Goal: Check status

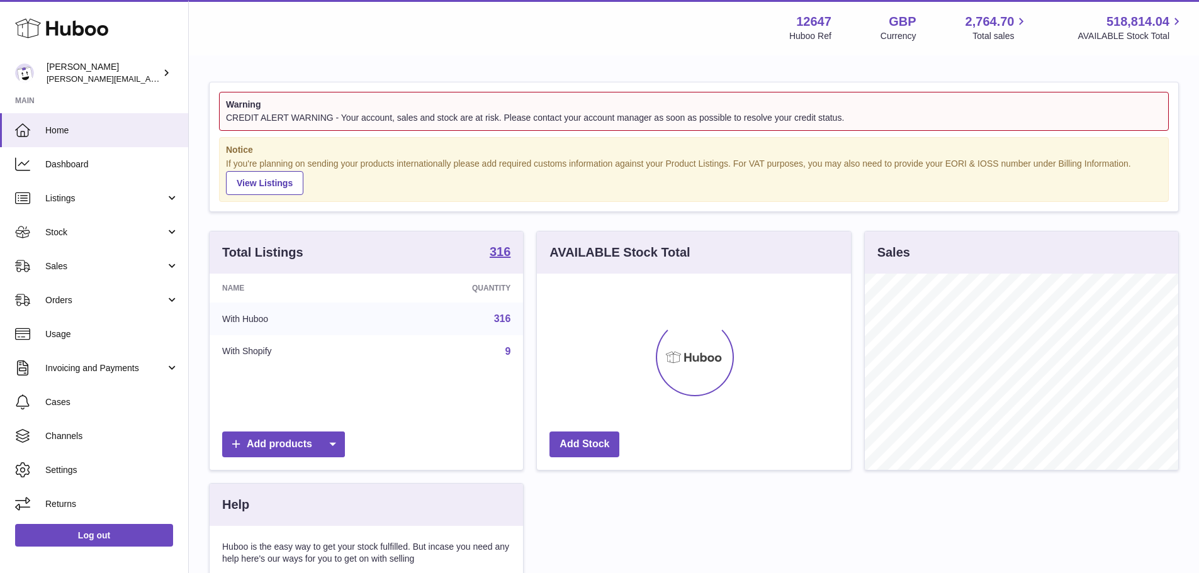
scroll to position [196, 314]
click at [122, 271] on span "Sales" at bounding box center [105, 267] width 120 height 12
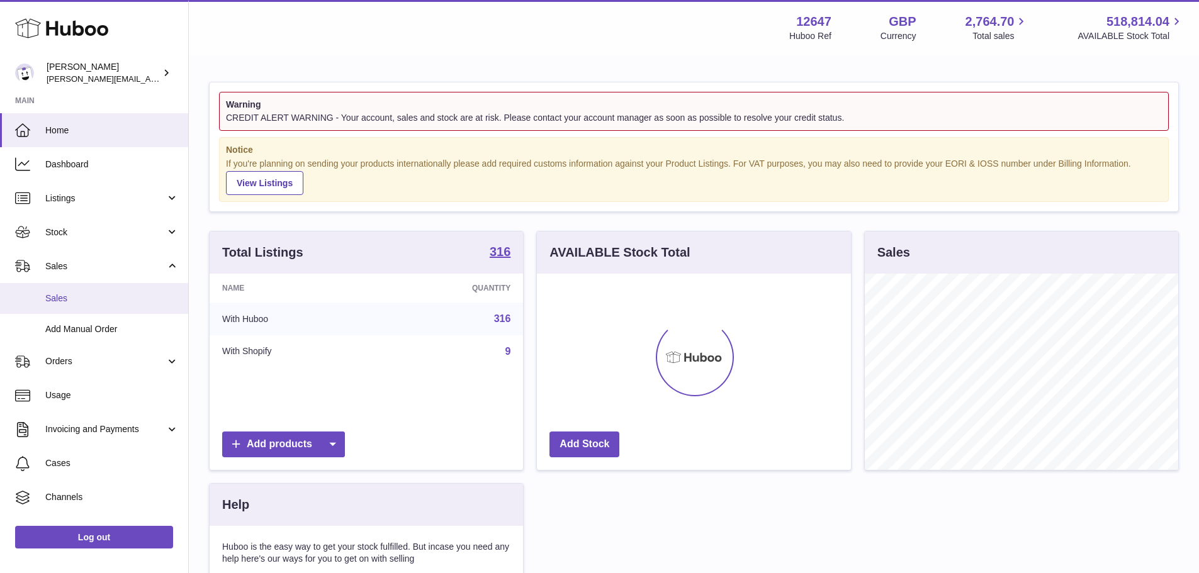
click at [119, 293] on span "Sales" at bounding box center [111, 299] width 133 height 12
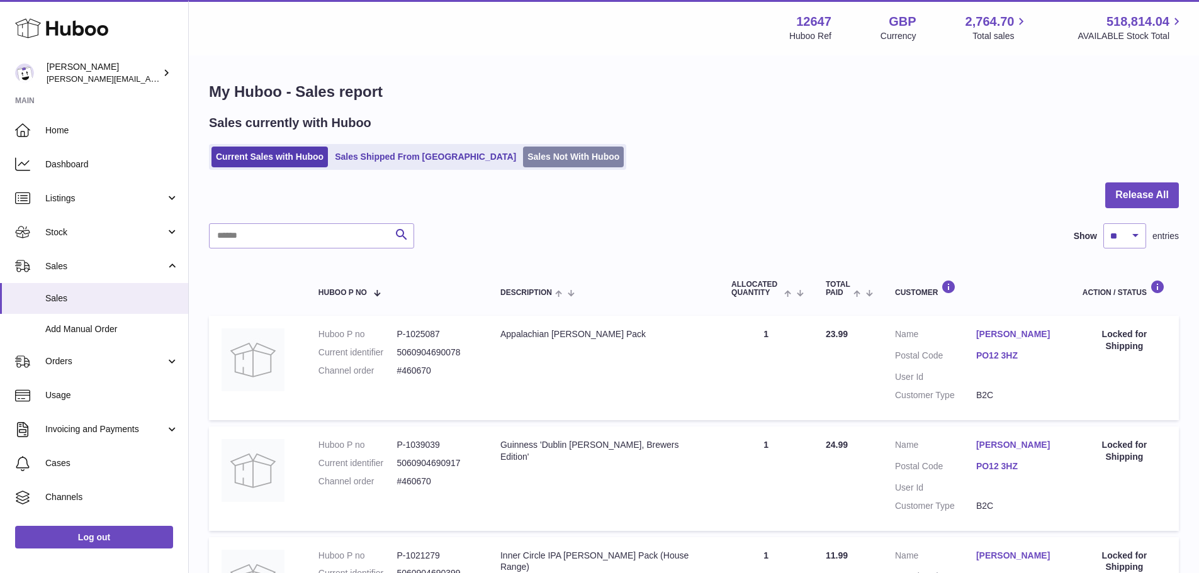
click at [523, 155] on link "Sales Not With Huboo" at bounding box center [573, 157] width 101 height 21
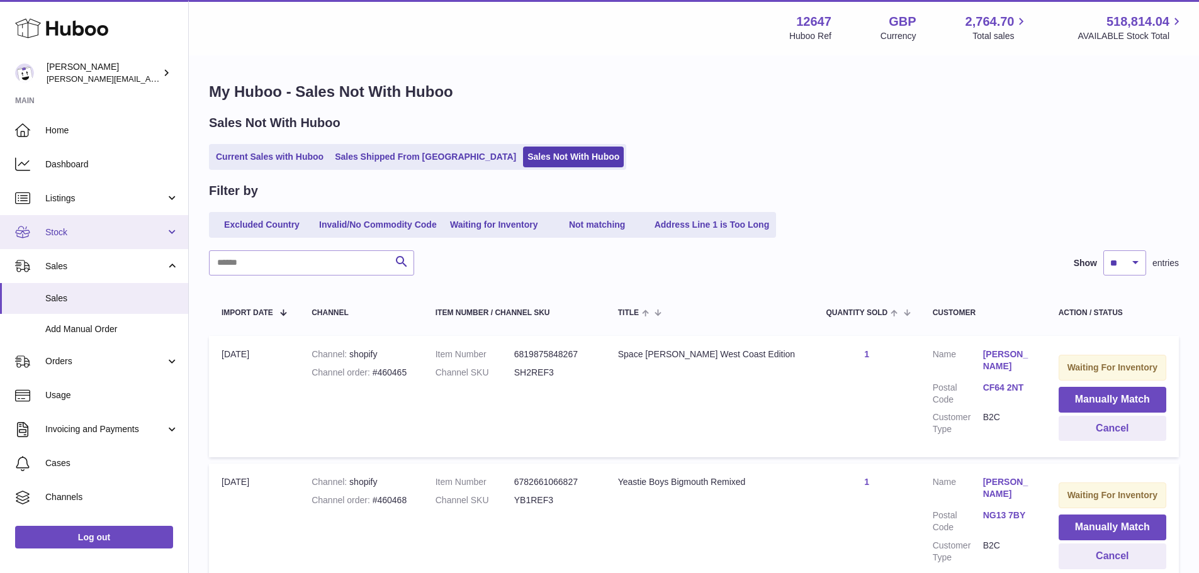
click at [130, 241] on link "Stock" at bounding box center [94, 232] width 188 height 34
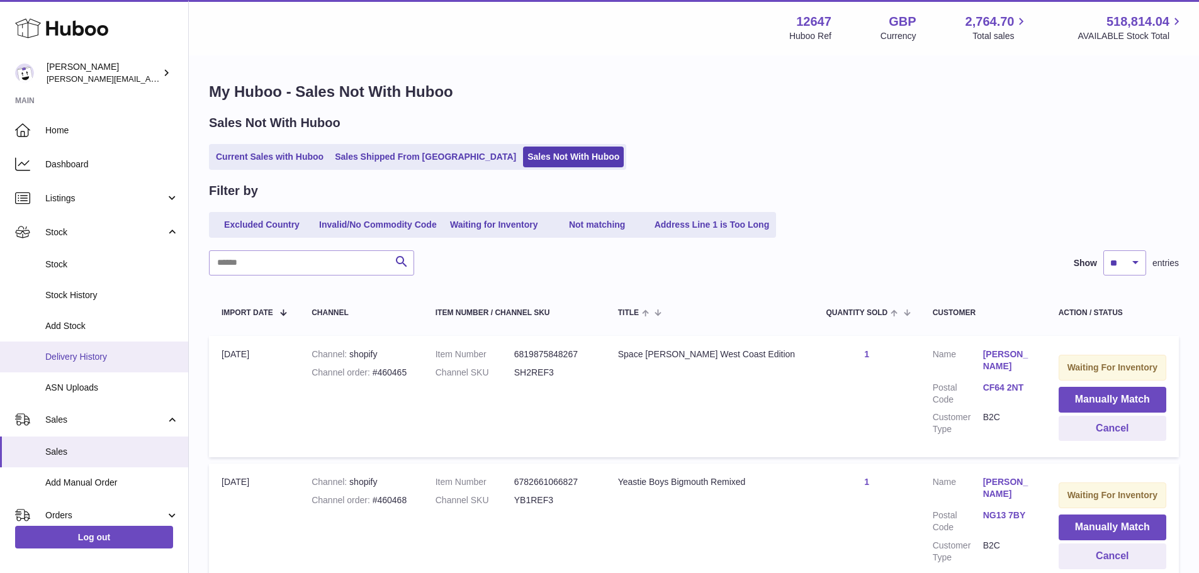
click at [118, 358] on span "Delivery History" at bounding box center [111, 357] width 133 height 12
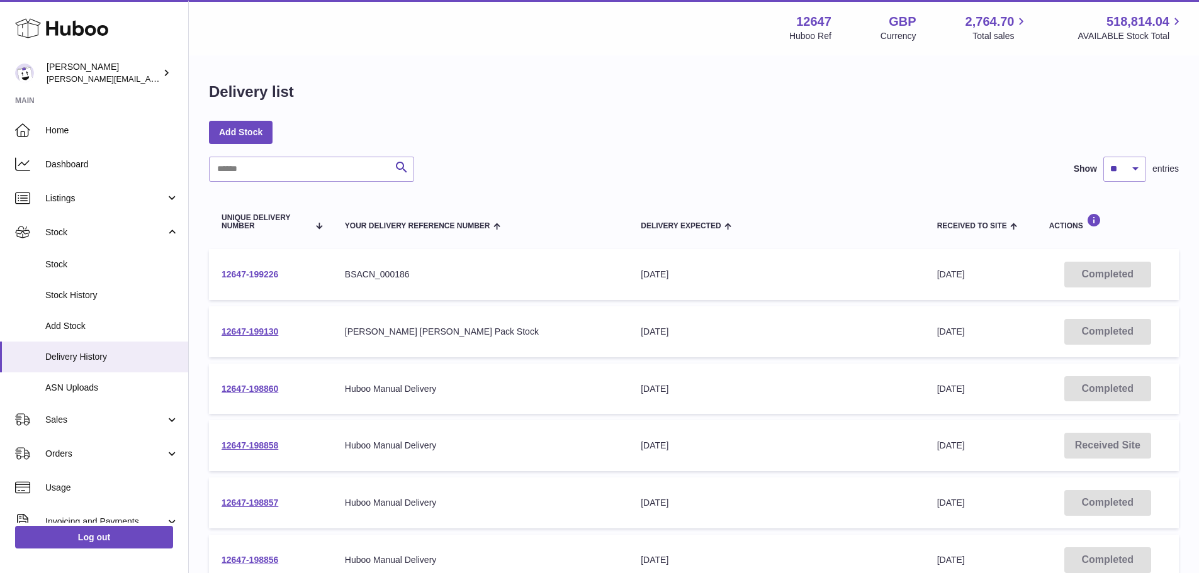
click at [248, 273] on link "12647-199226" at bounding box center [250, 274] width 57 height 10
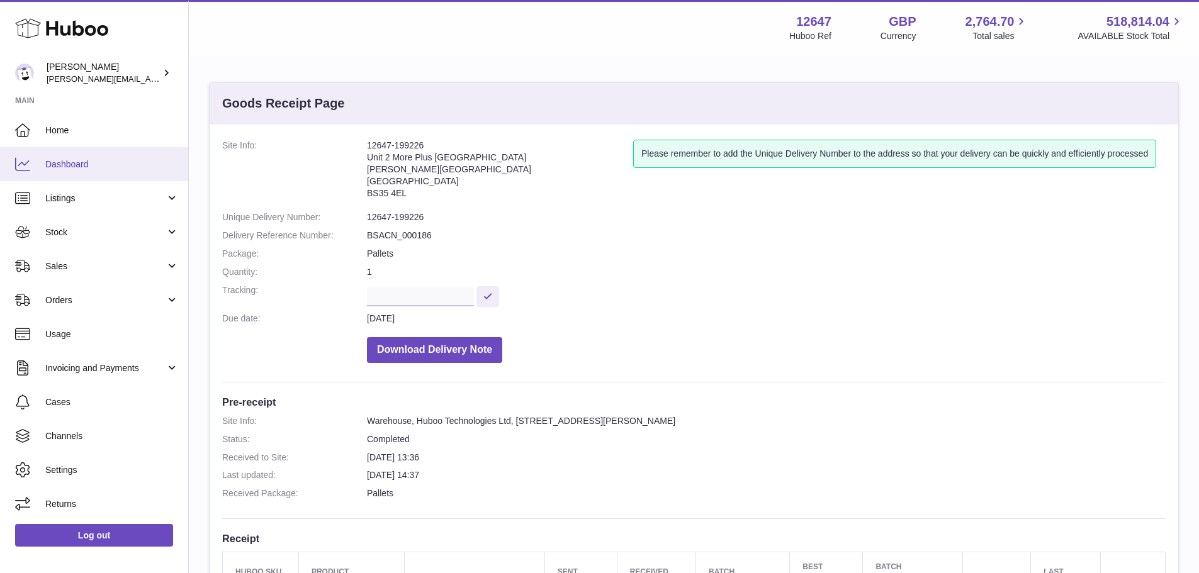
click at [91, 164] on span "Dashboard" at bounding box center [111, 165] width 133 height 12
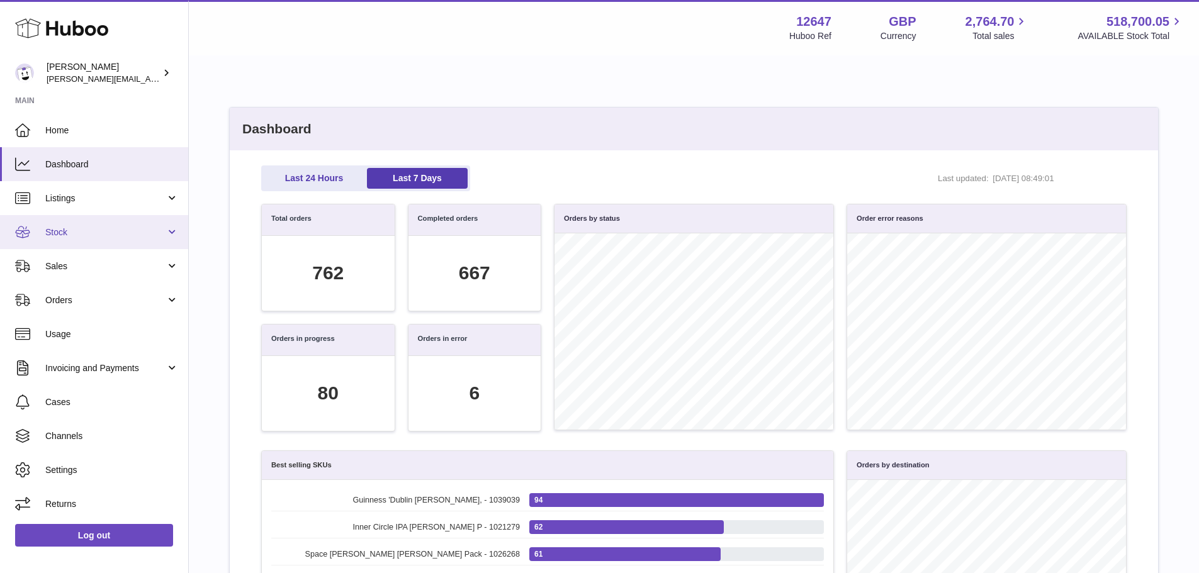
scroll to position [145, 852]
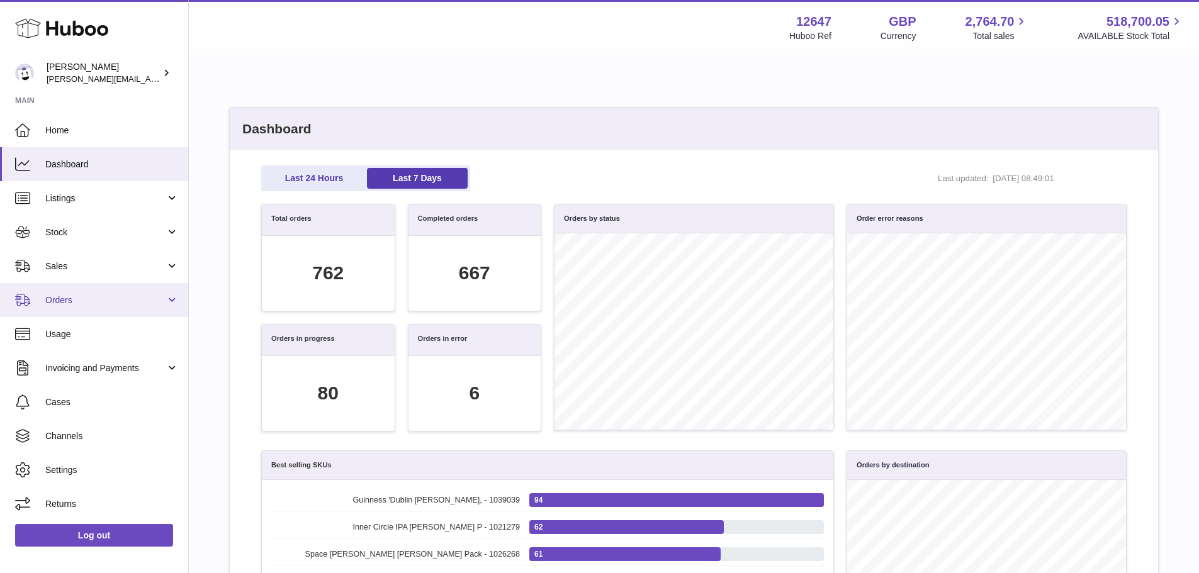
click at [89, 285] on link "Orders" at bounding box center [94, 300] width 188 height 34
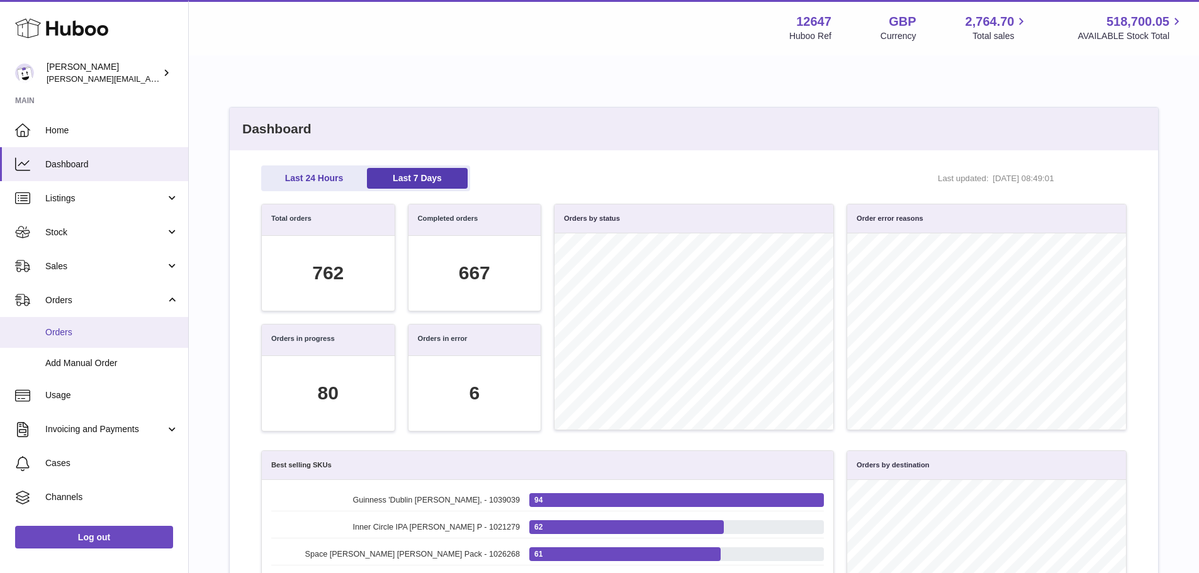
click at [98, 322] on link "Orders" at bounding box center [94, 332] width 188 height 31
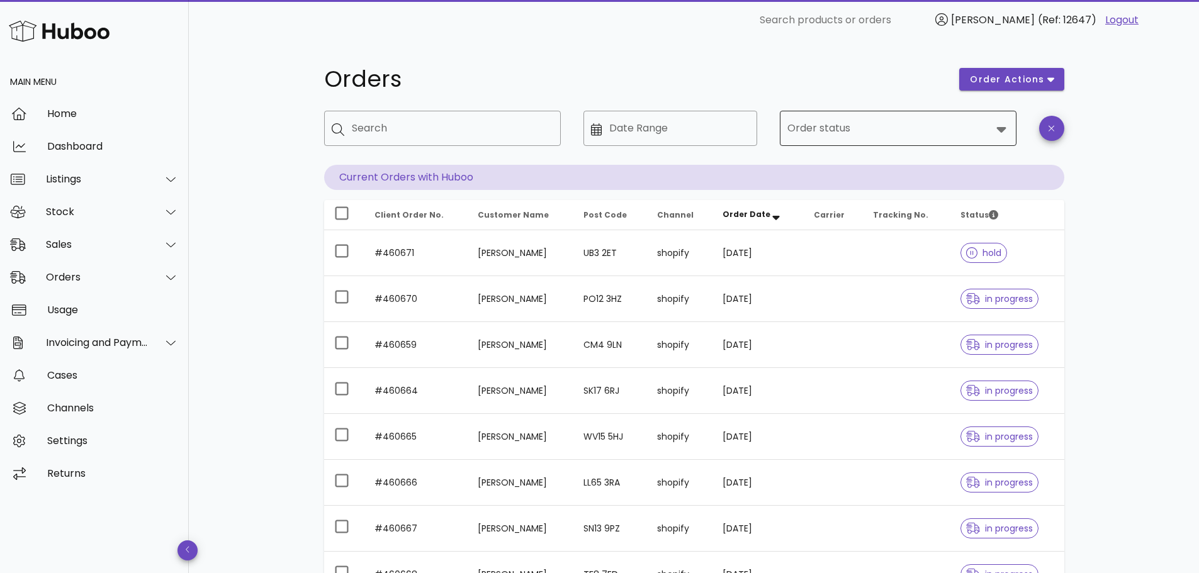
click at [884, 125] on input "Order status" at bounding box center [890, 128] width 204 height 20
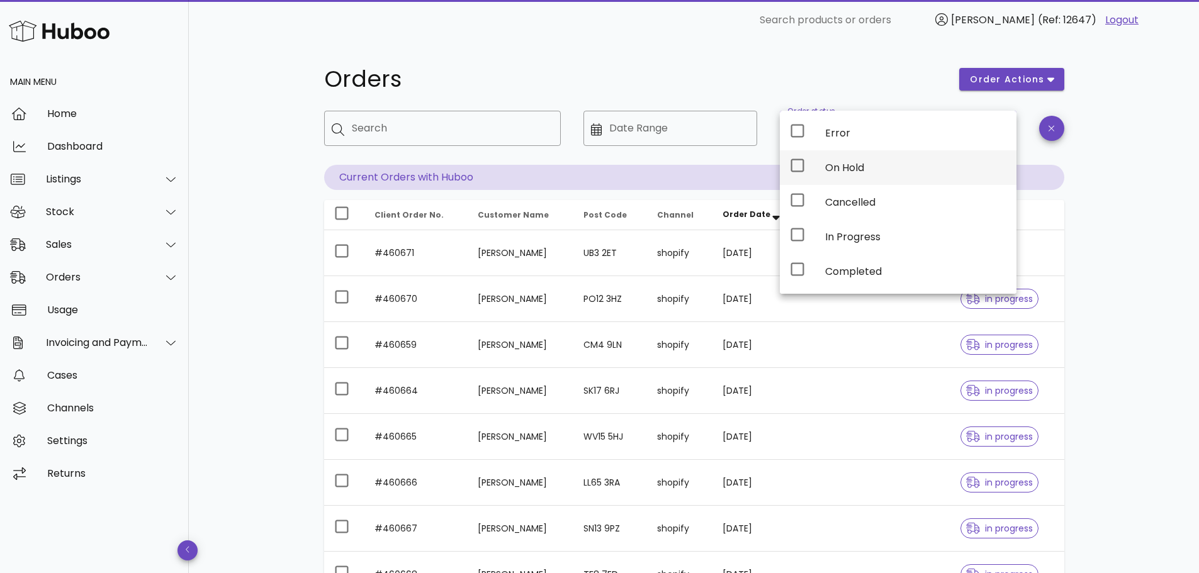
click at [843, 170] on div "On Hold" at bounding box center [915, 168] width 181 height 12
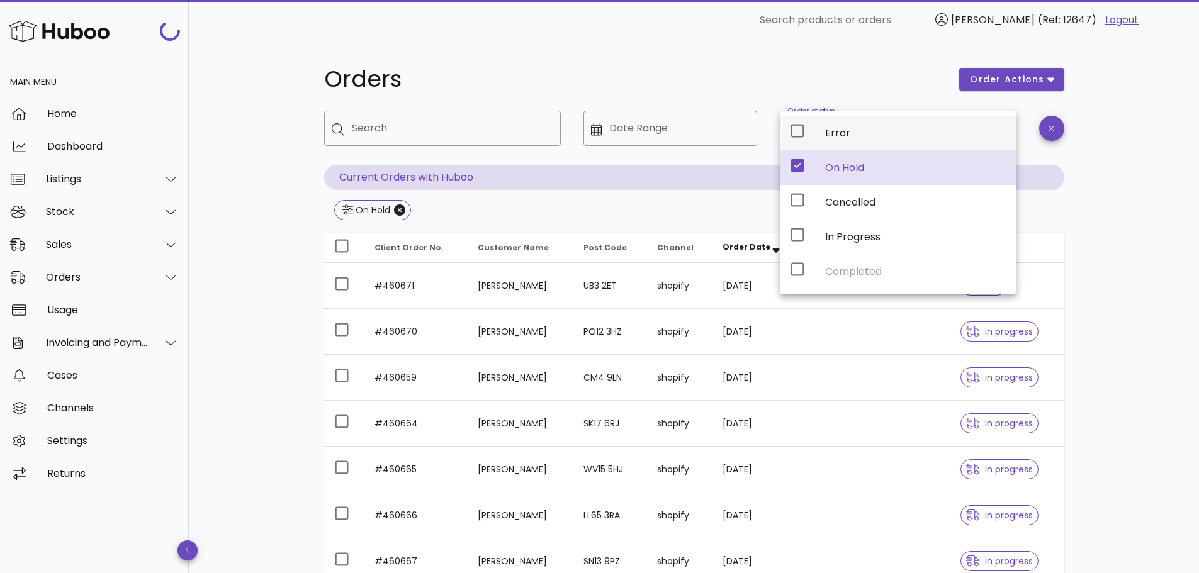
click at [839, 138] on div "Error" at bounding box center [915, 133] width 181 height 12
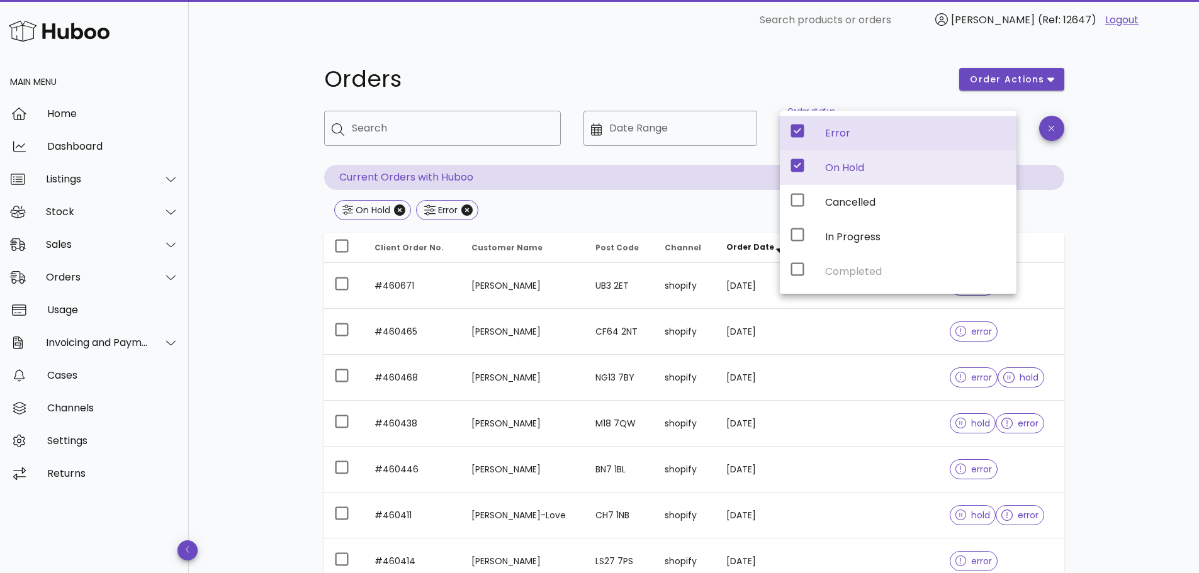
click at [1125, 306] on div "Orders order actions ​ Search ​ Date Range ​ Order status On Hold, Error Curren…" at bounding box center [694, 381] width 1010 height 683
